Goal: Task Accomplishment & Management: Use online tool/utility

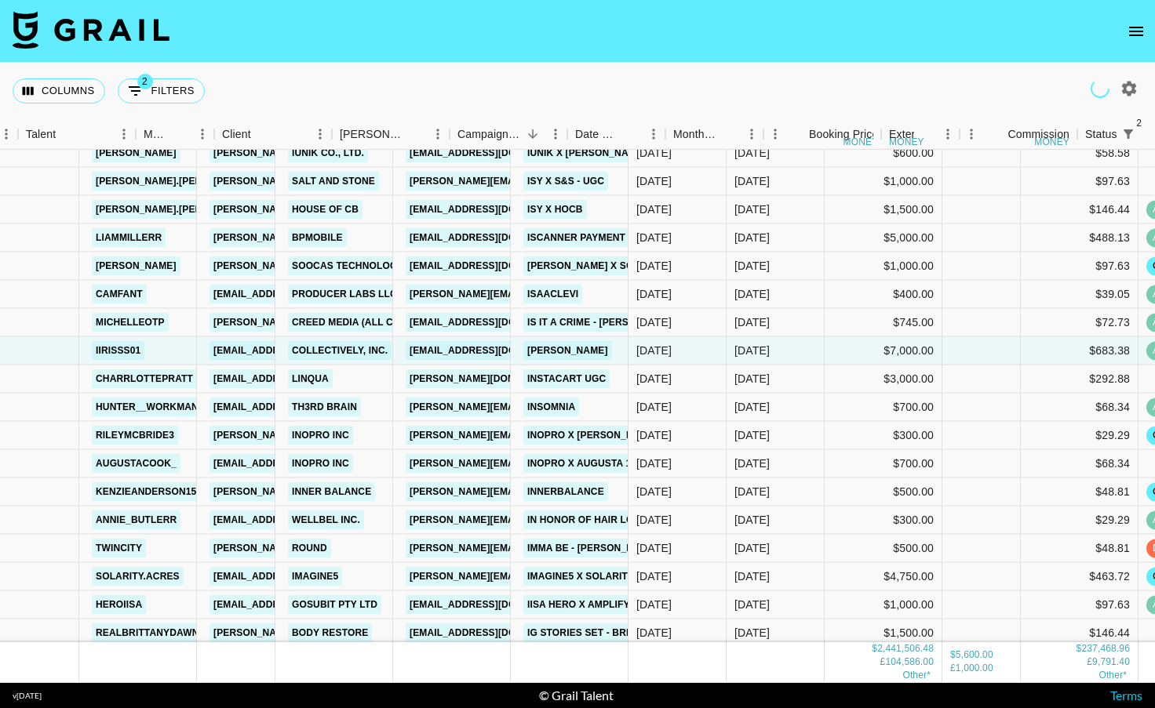
scroll to position [18893, 111]
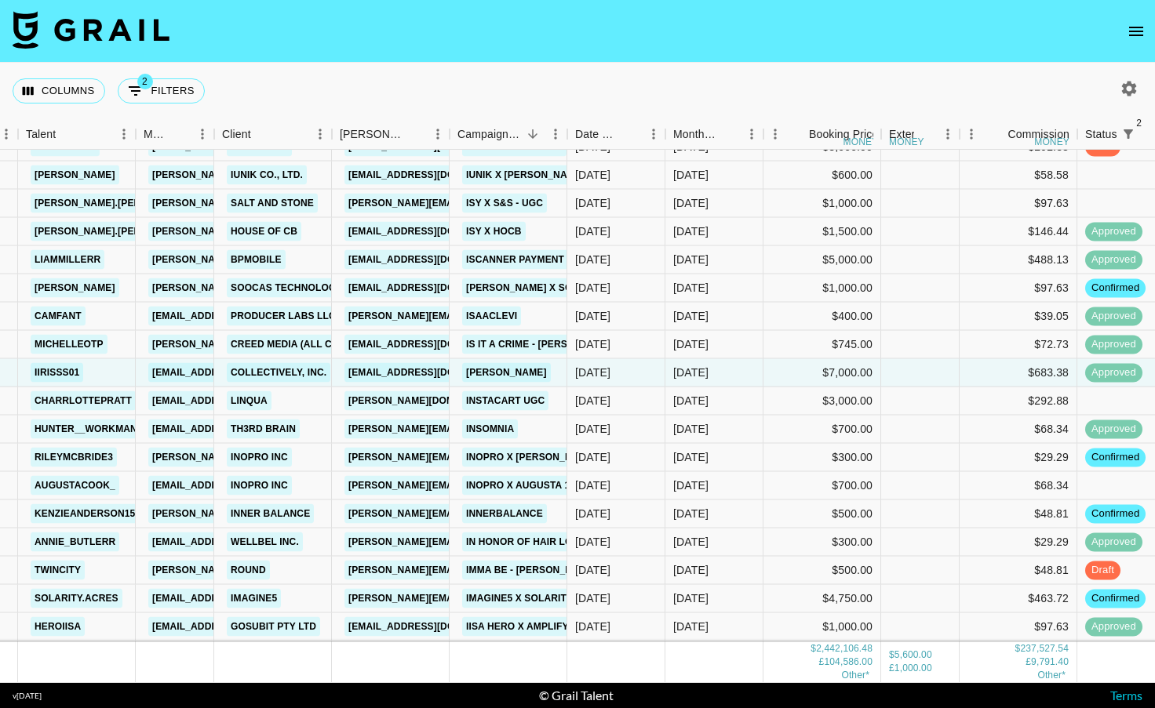
click at [1135, 37] on icon "open drawer" at bounding box center [1135, 31] width 19 height 19
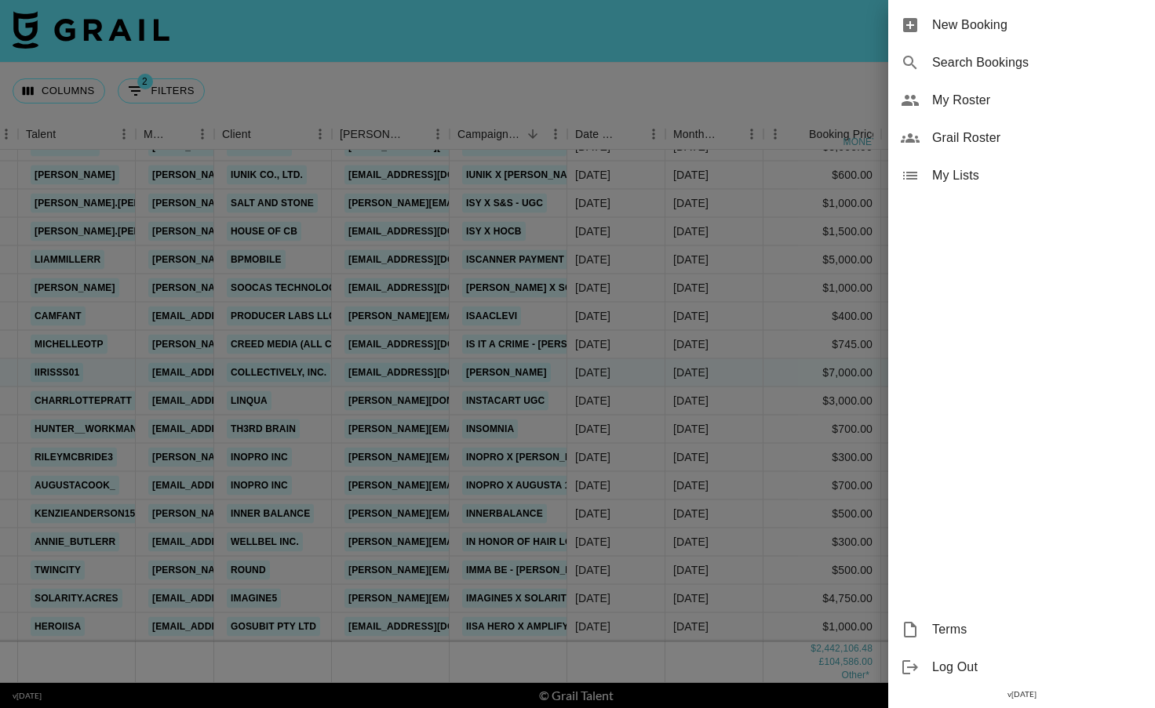
click at [285, 51] on div at bounding box center [577, 354] width 1155 height 708
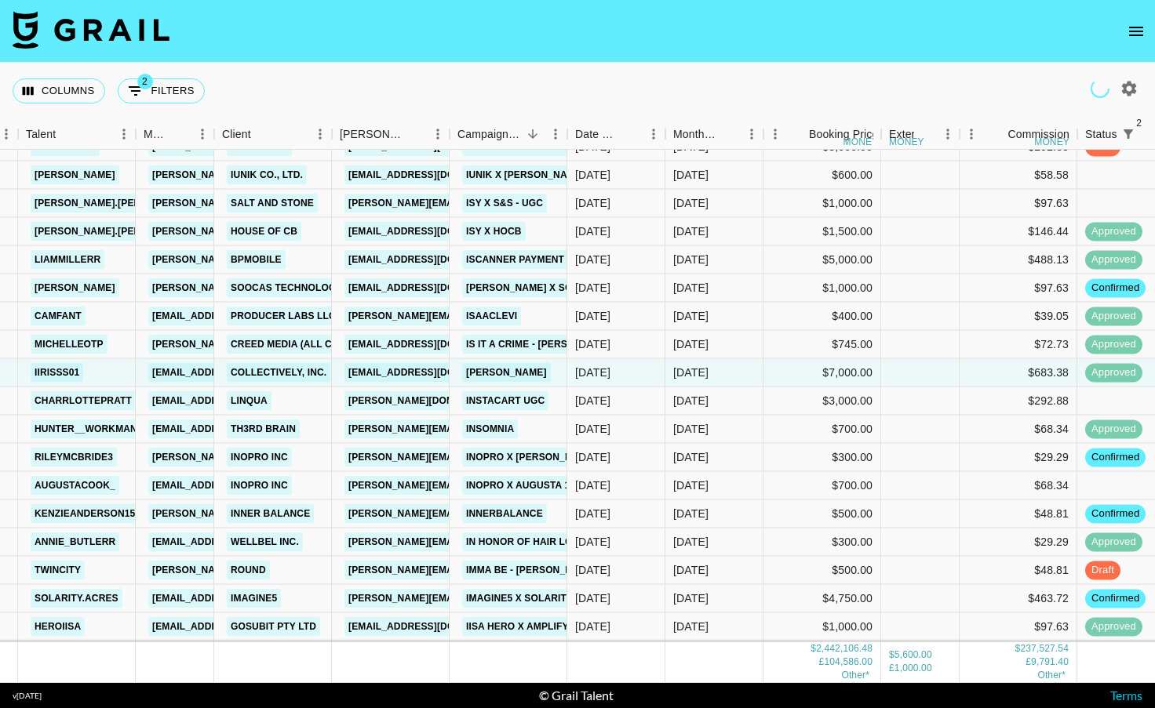
click at [155, 32] on img at bounding box center [91, 30] width 157 height 38
click at [131, 31] on img at bounding box center [91, 30] width 157 height 38
click at [1122, 89] on icon "button" at bounding box center [1128, 88] width 19 height 19
select select "[DATE]"
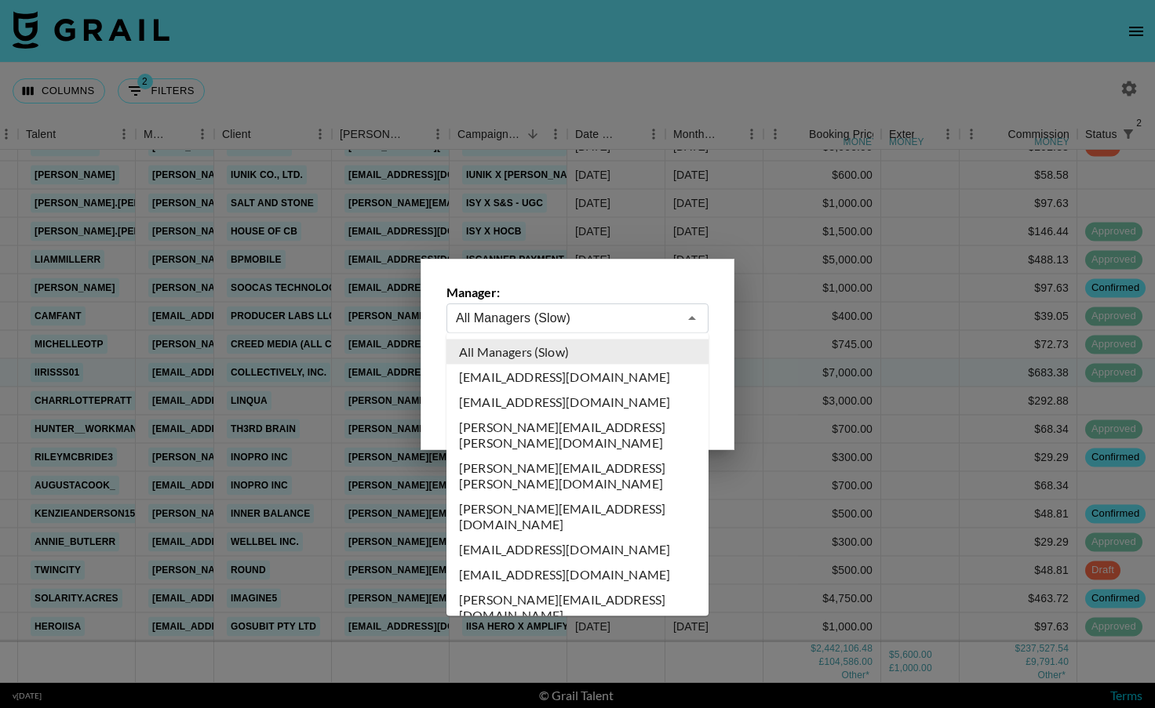
click at [575, 316] on input "All Managers (Slow)" at bounding box center [567, 318] width 222 height 18
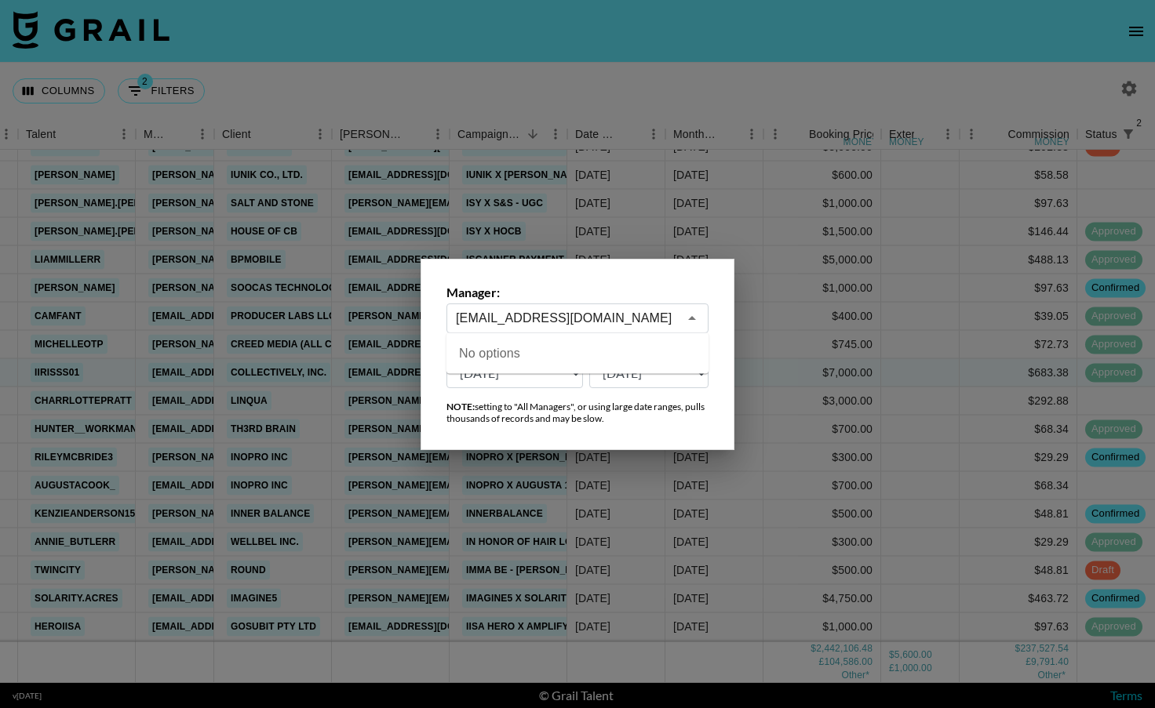
type input "[EMAIL_ADDRESS][DOMAIN_NAME]"
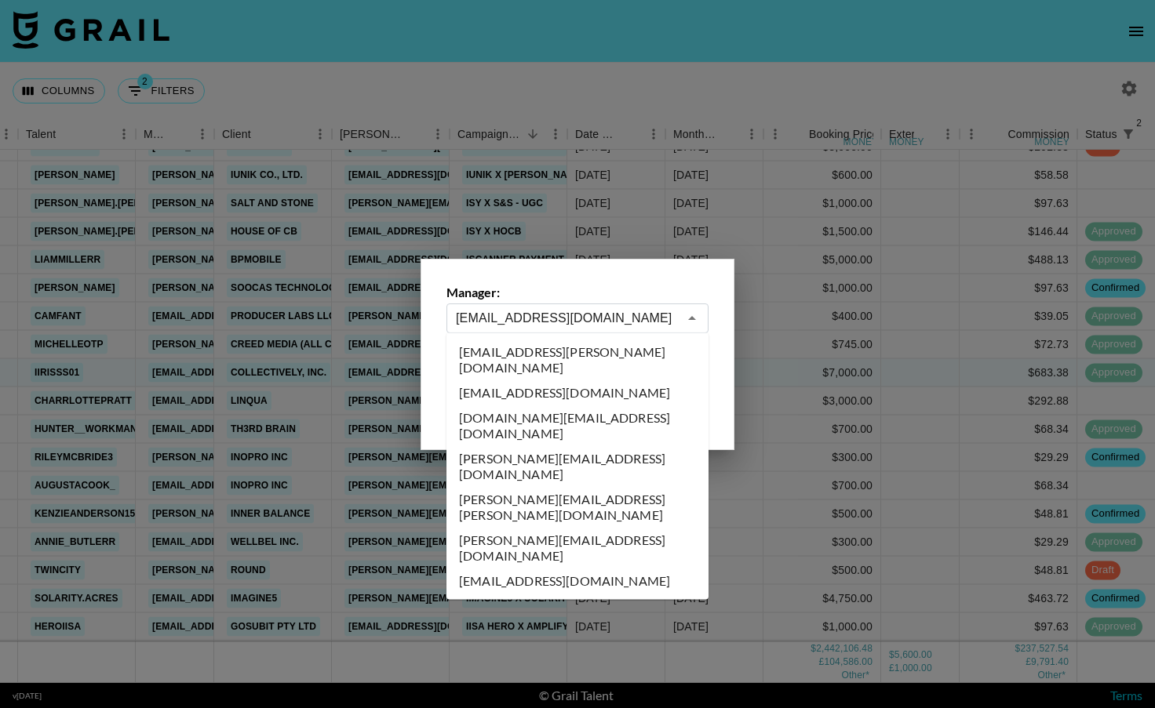
click at [541, 569] on li "[EMAIL_ADDRESS][DOMAIN_NAME]" at bounding box center [577, 581] width 262 height 25
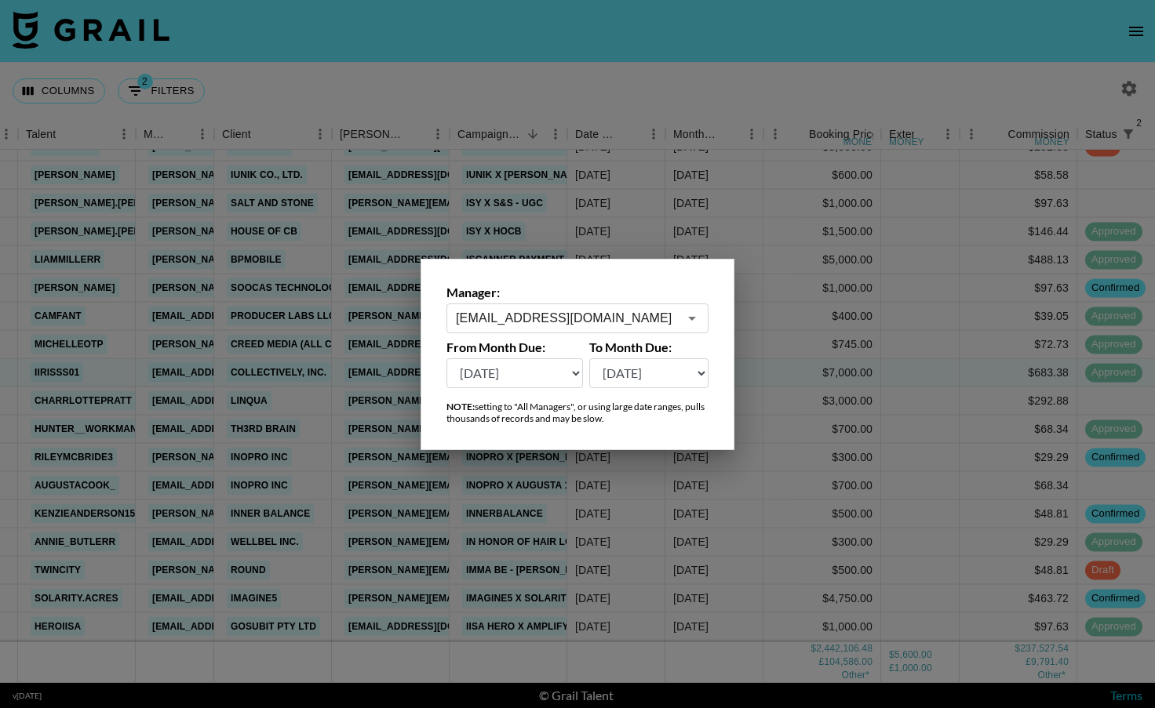
click at [711, 416] on div "Manager: [EMAIL_ADDRESS][DOMAIN_NAME] ​ From Month Due: [DATE] [DATE] '[DATE] M…" at bounding box center [577, 354] width 314 height 191
click at [836, 376] on div at bounding box center [577, 354] width 1155 height 708
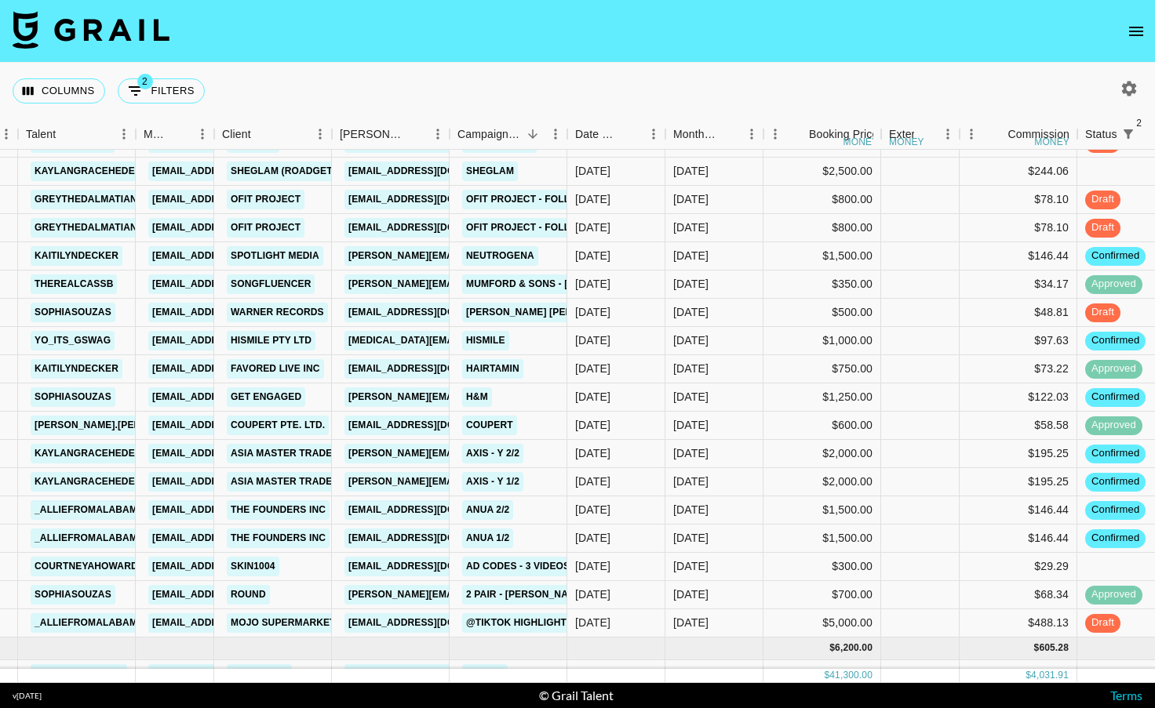
scroll to position [246, 111]
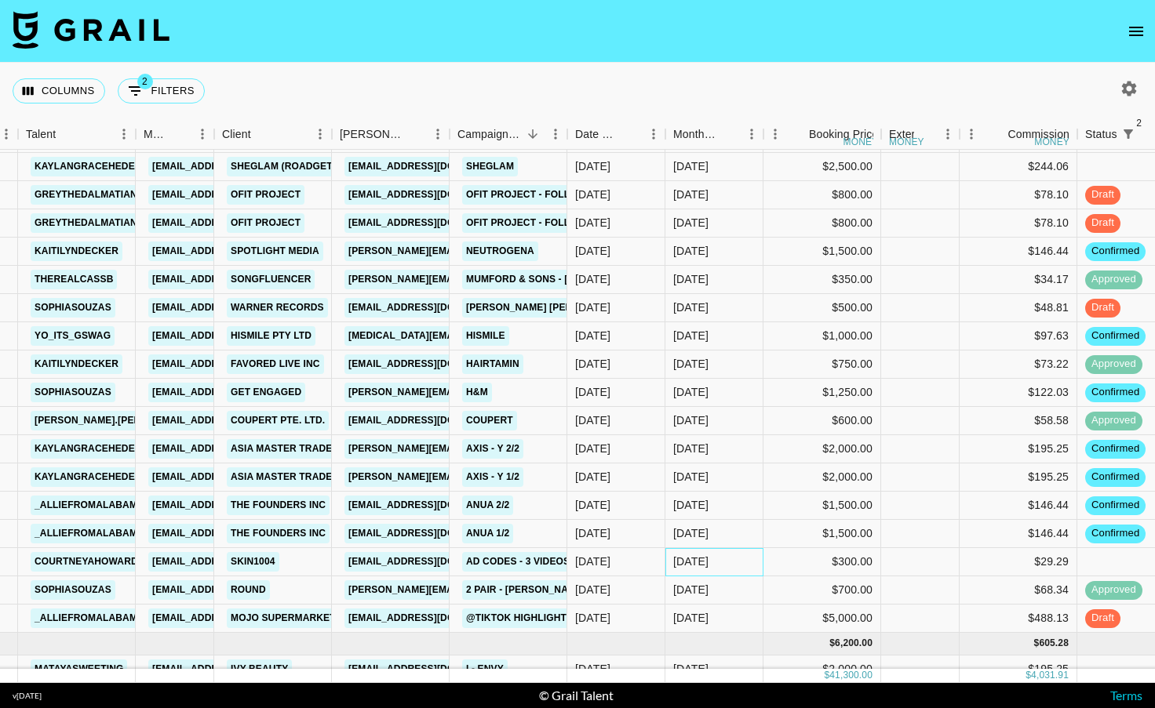
click at [707, 560] on div "[DATE]" at bounding box center [690, 562] width 35 height 16
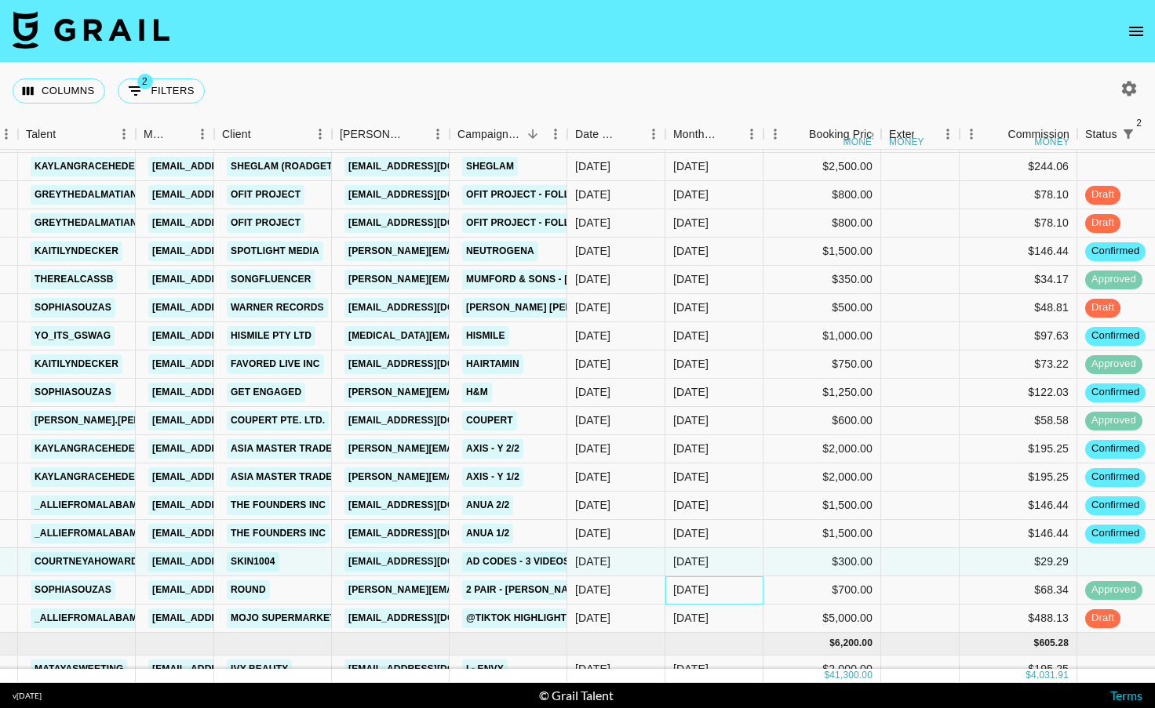
click at [701, 591] on div "[DATE]" at bounding box center [690, 590] width 35 height 16
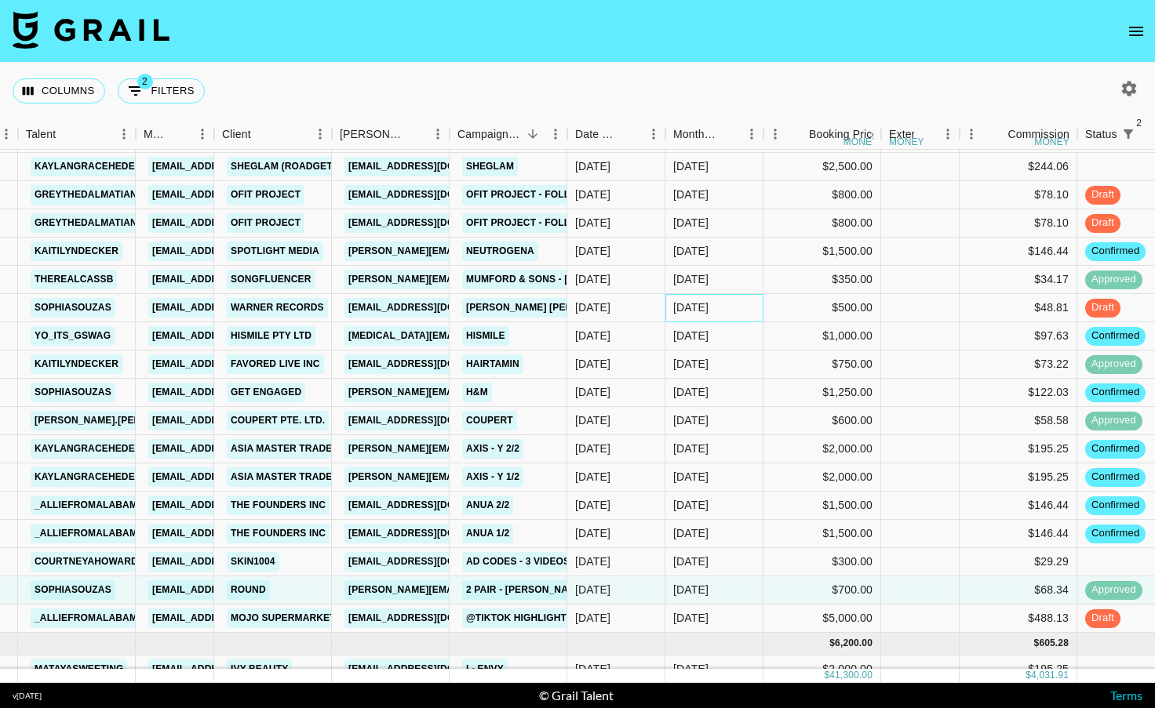
click at [681, 307] on div "[DATE]" at bounding box center [690, 308] width 35 height 16
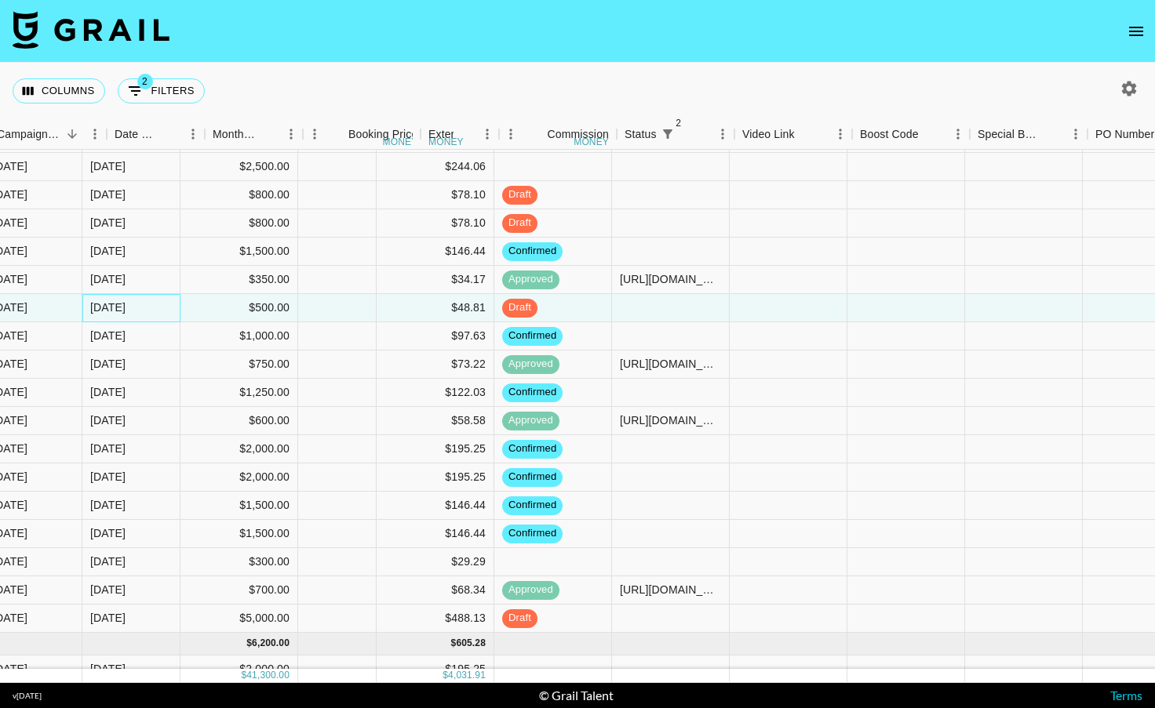
scroll to position [246, 728]
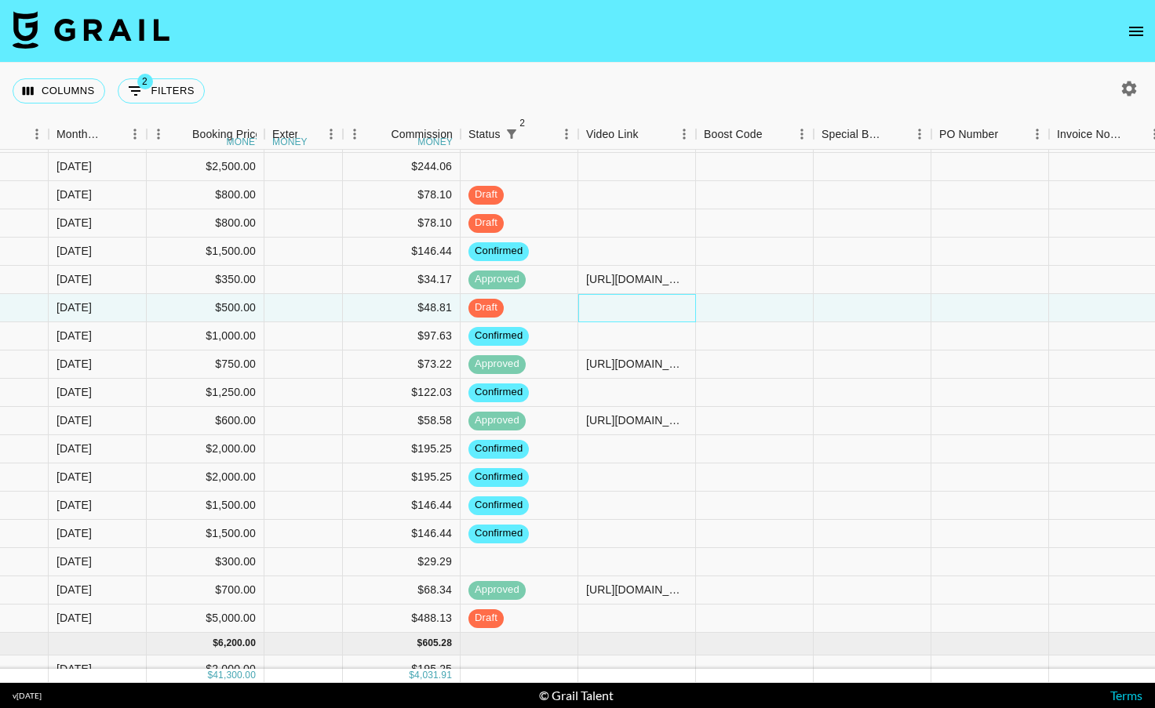
click at [638, 302] on div at bounding box center [637, 308] width 118 height 28
click at [615, 314] on div at bounding box center [637, 308] width 118 height 28
type input "[URL][DOMAIN_NAME]"
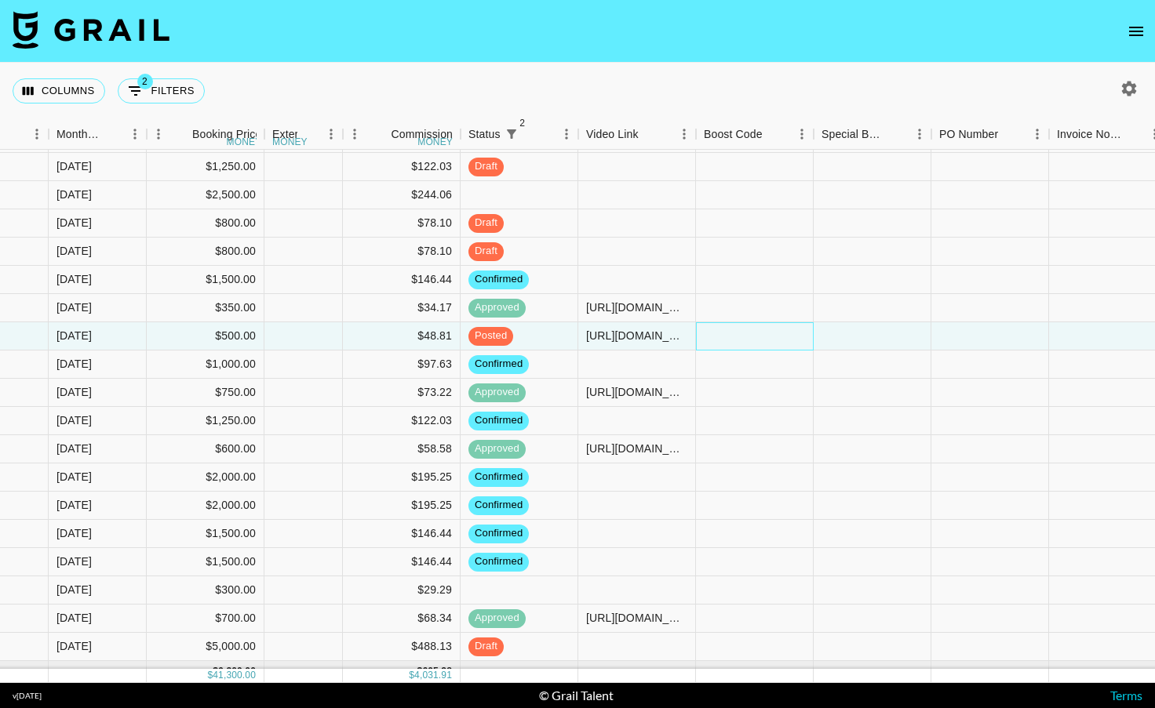
click at [704, 335] on div at bounding box center [755, 336] width 118 height 28
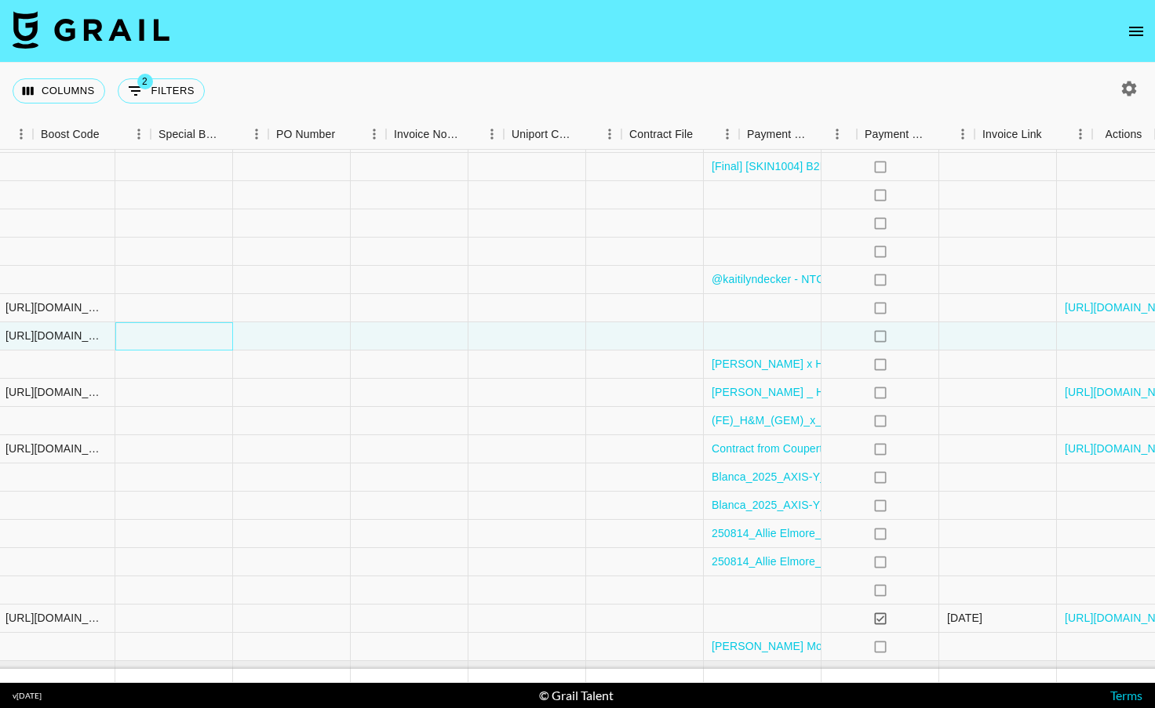
scroll to position [217, 1391]
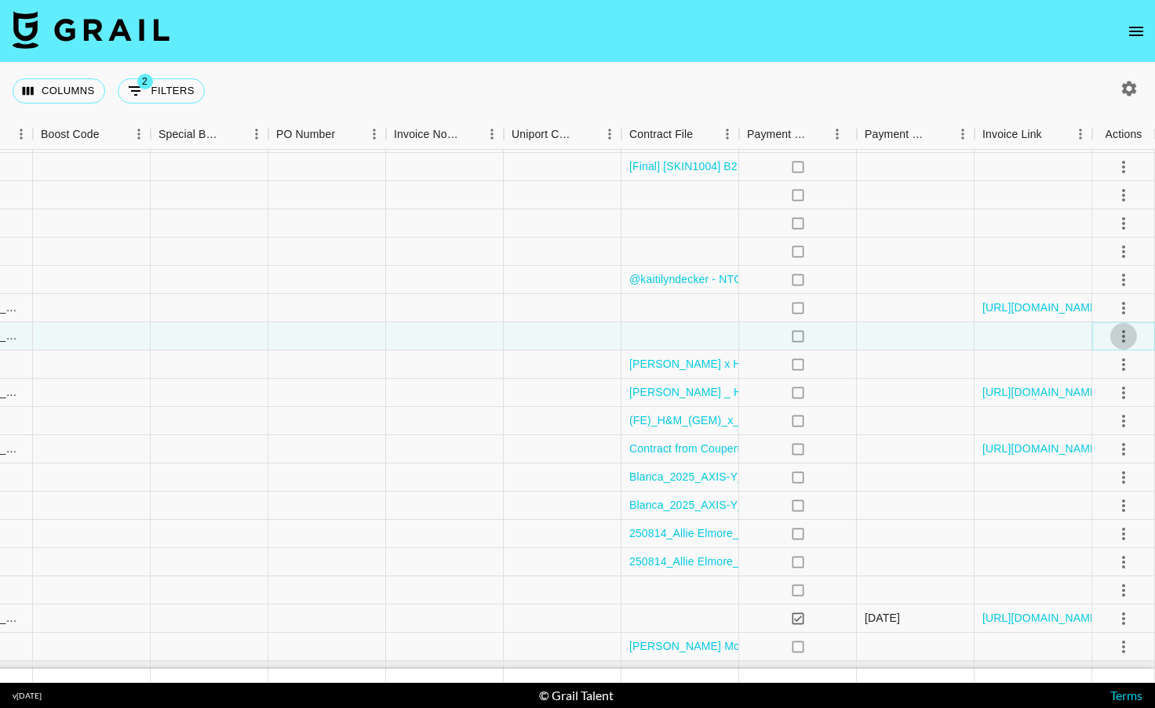
click at [1133, 338] on button "select merge strategy" at bounding box center [1123, 336] width 27 height 27
click at [1082, 482] on div "Approve" at bounding box center [1089, 483] width 48 height 19
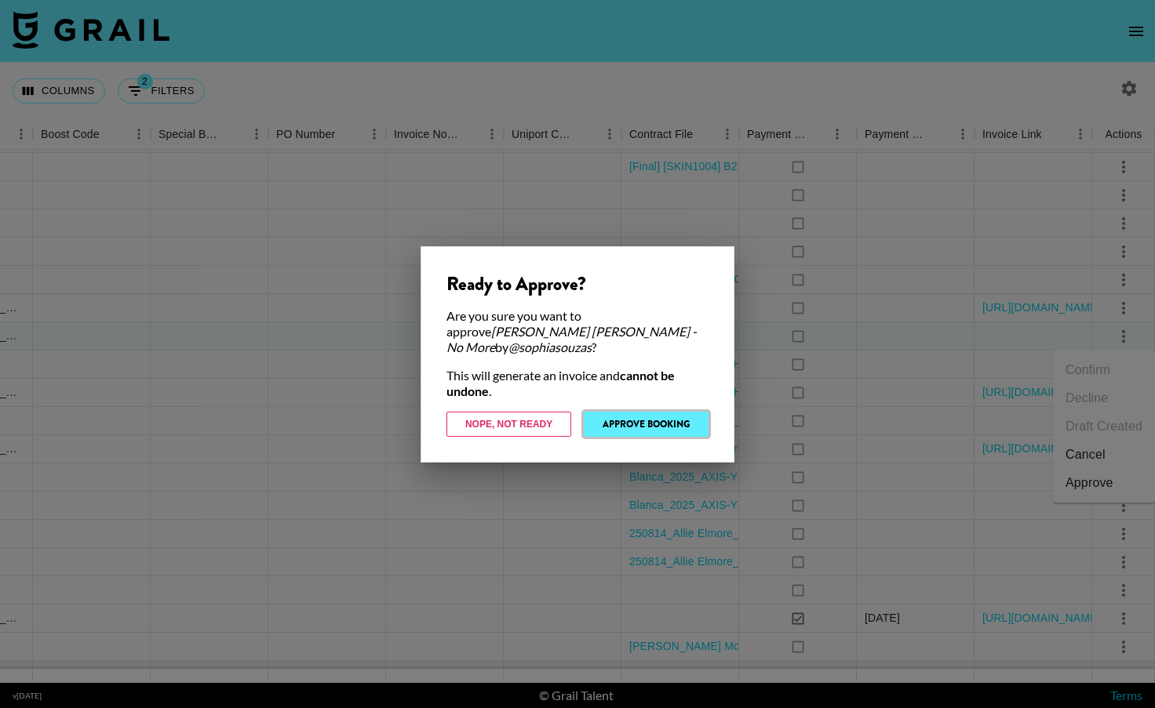
click at [678, 417] on button "Approve Booking" at bounding box center [646, 424] width 125 height 25
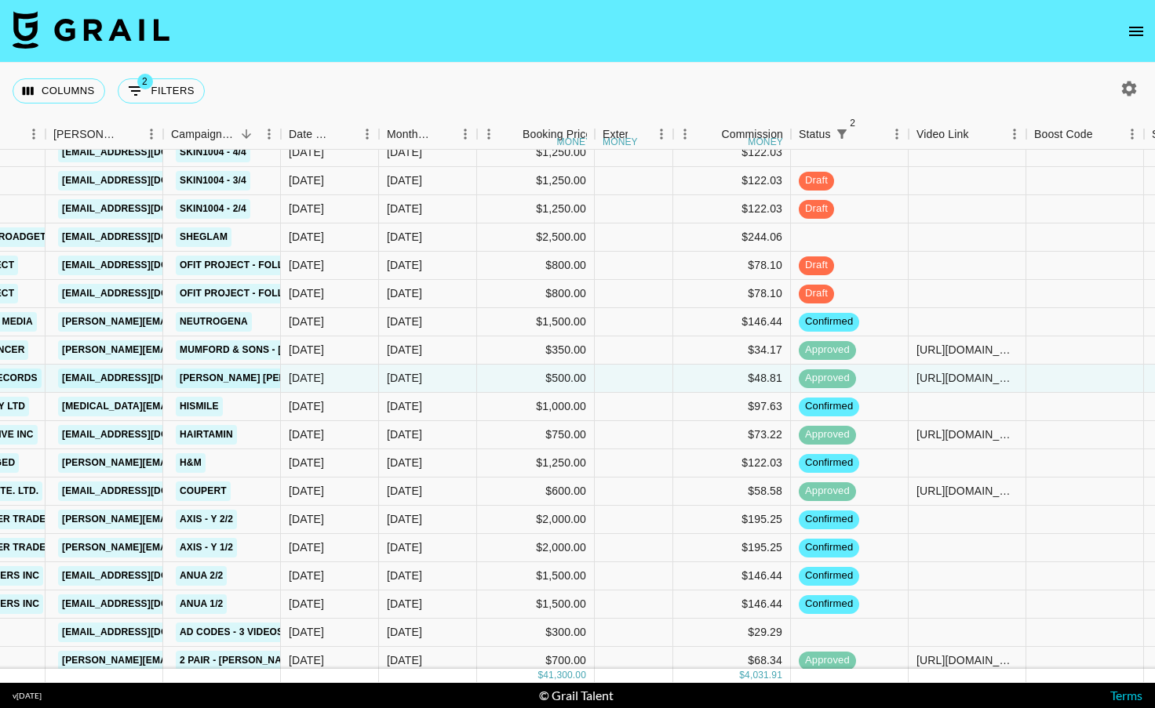
scroll to position [173, 398]
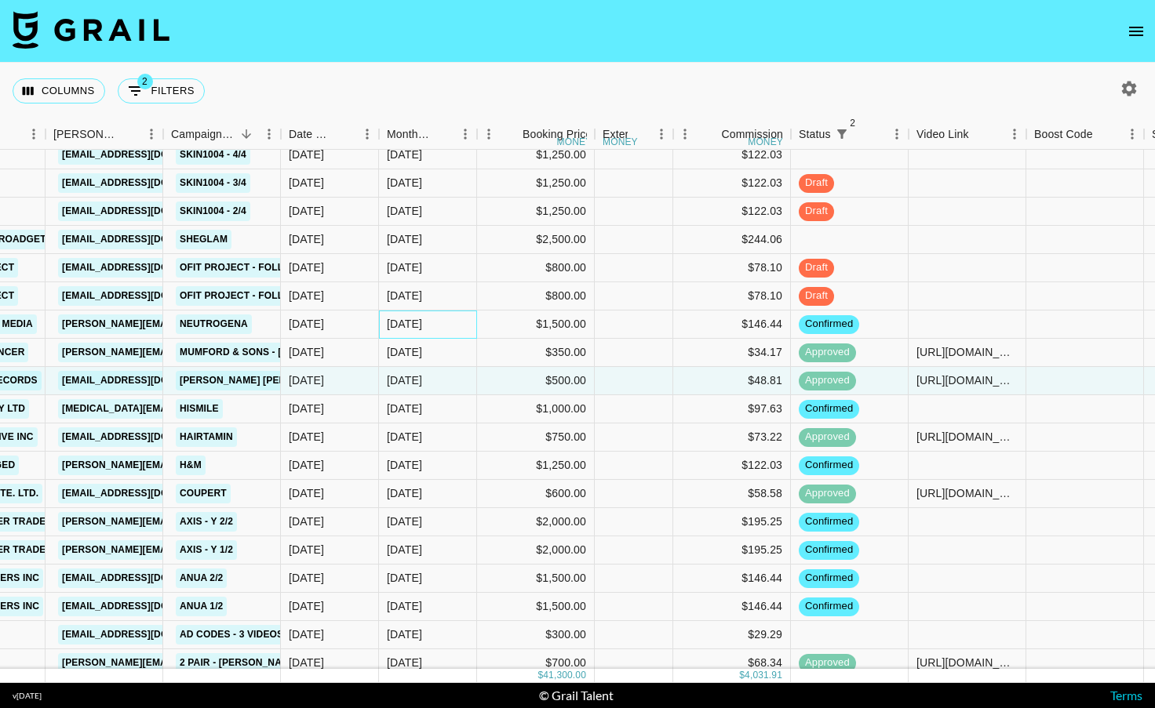
click at [405, 334] on div "[DATE]" at bounding box center [428, 325] width 98 height 28
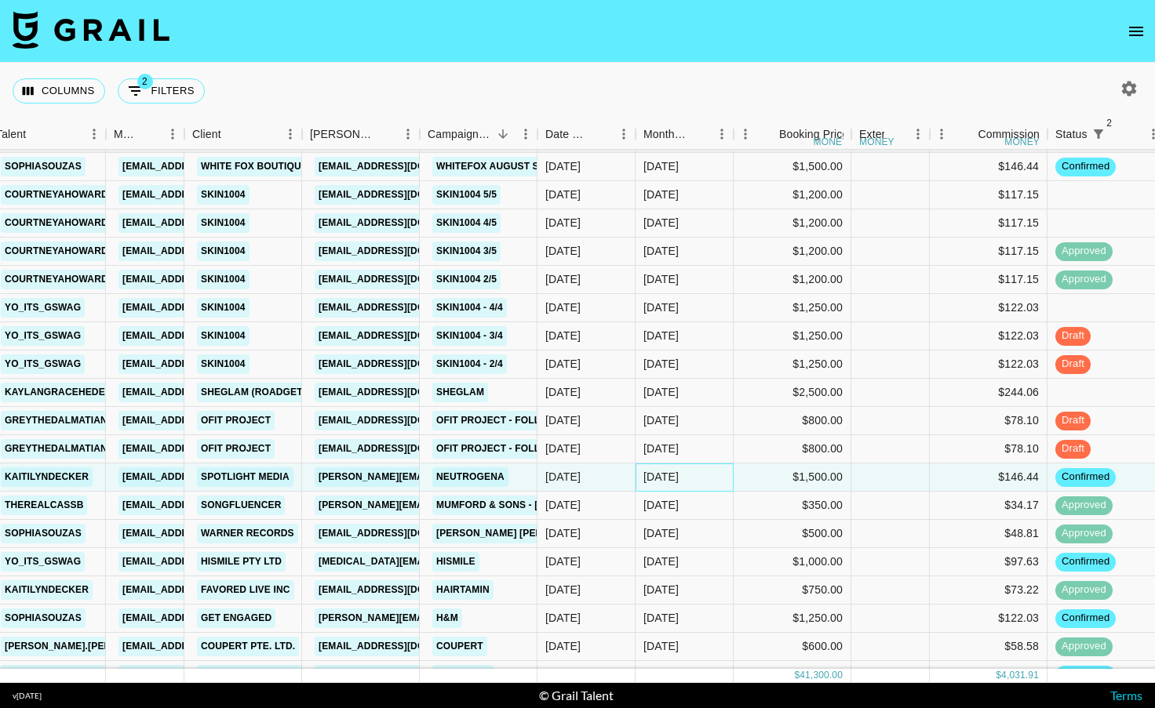
scroll to position [20, 140]
click at [655, 405] on div "[DATE]" at bounding box center [685, 393] width 98 height 28
